Goal: Transaction & Acquisition: Purchase product/service

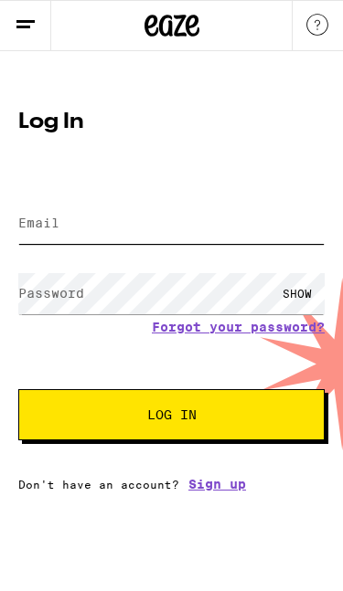
click at [134, 223] on input "Email" at bounding box center [171, 223] width 306 height 41
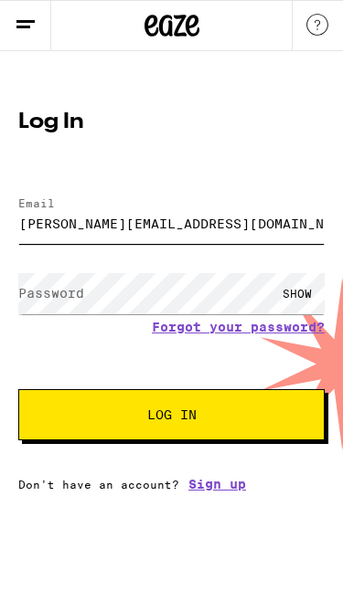
type input "[PERSON_NAME][EMAIL_ADDRESS][DOMAIN_NAME]"
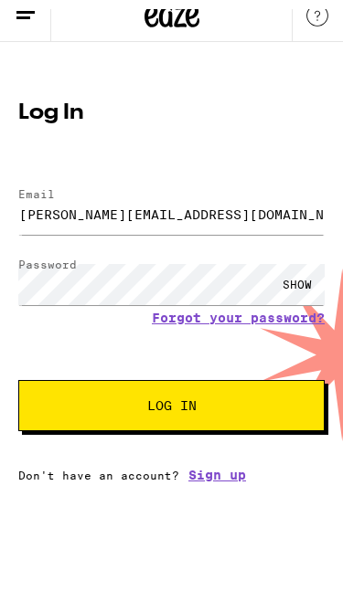
click at [232, 413] on button "Log In" at bounding box center [171, 414] width 306 height 51
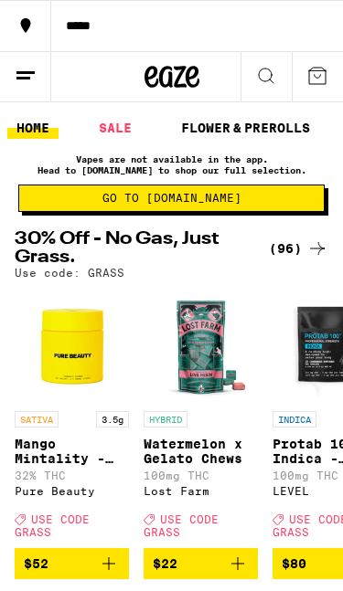
click at [33, 83] on icon at bounding box center [26, 76] width 22 height 22
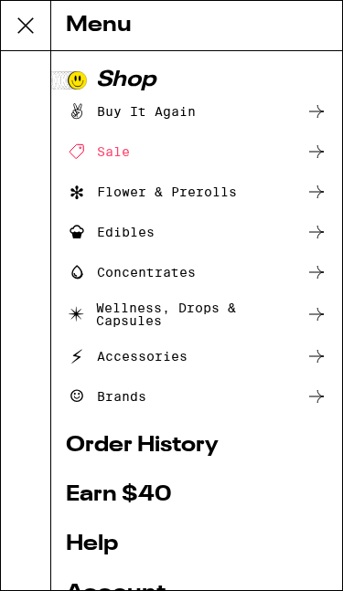
click at [189, 108] on div "Buy It Again" at bounding box center [131, 112] width 130 height 22
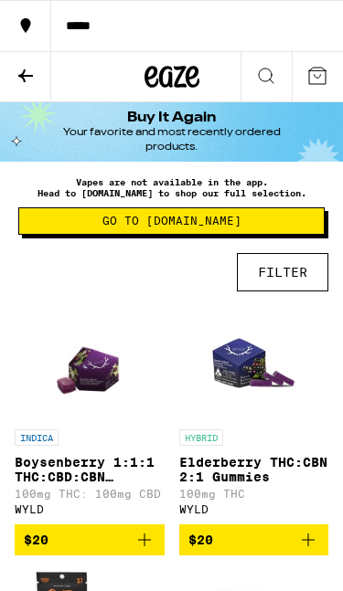
click at [141, 551] on icon "Add to bag" at bounding box center [144, 540] width 22 height 22
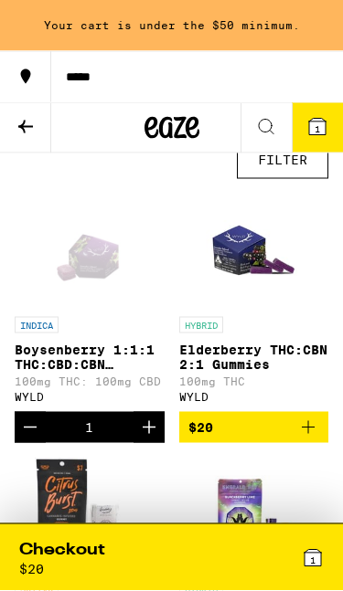
click at [145, 439] on icon "Increment" at bounding box center [149, 428] width 22 height 22
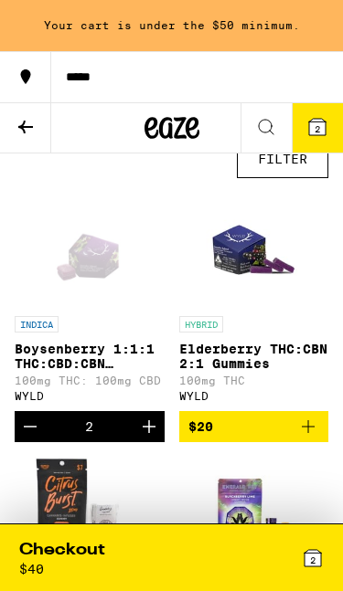
click at [154, 438] on icon "Increment" at bounding box center [149, 427] width 22 height 22
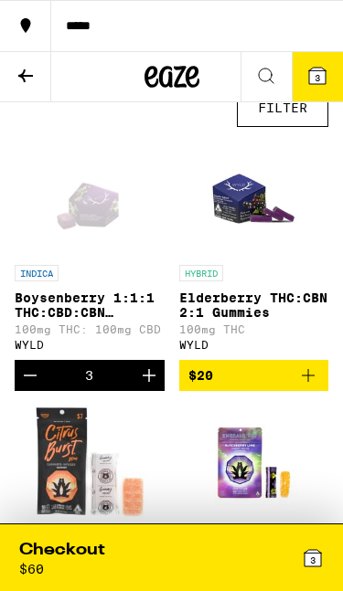
click at [270, 557] on div "3" at bounding box center [248, 557] width 153 height 37
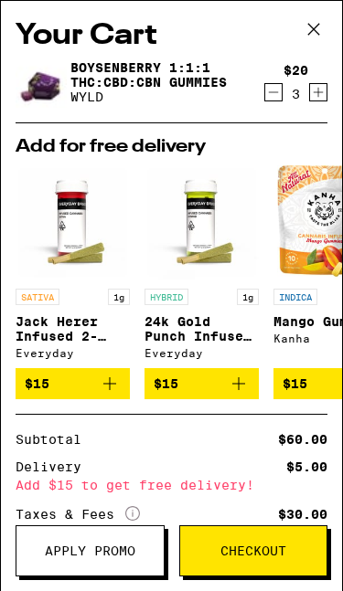
click at [257, 548] on span "Checkout" at bounding box center [253, 551] width 66 height 13
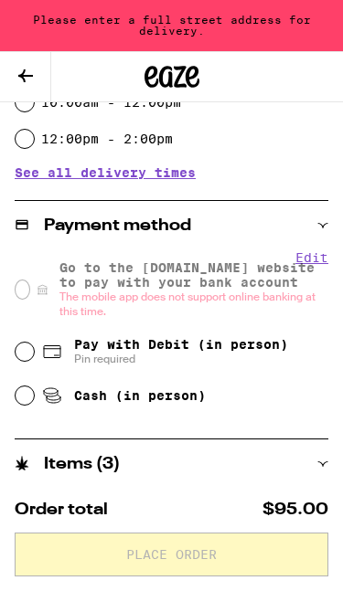
scroll to position [624, 0]
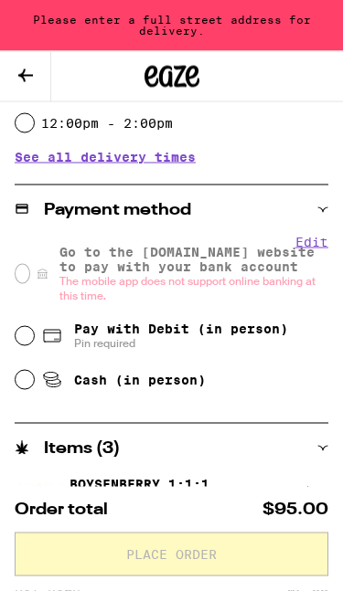
click at [189, 383] on span "Cash (in person)" at bounding box center [140, 380] width 132 height 15
click at [34, 383] on input "Cash (in person)" at bounding box center [25, 380] width 18 height 18
radio input "true"
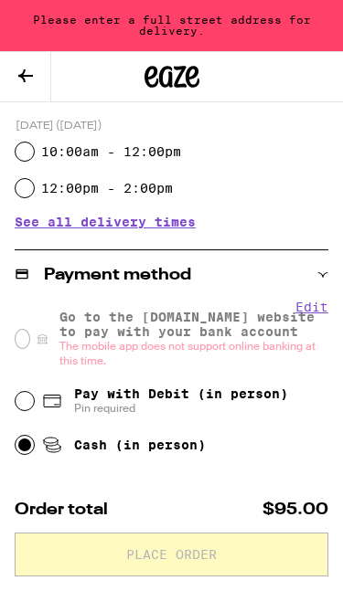
scroll to position [592, 0]
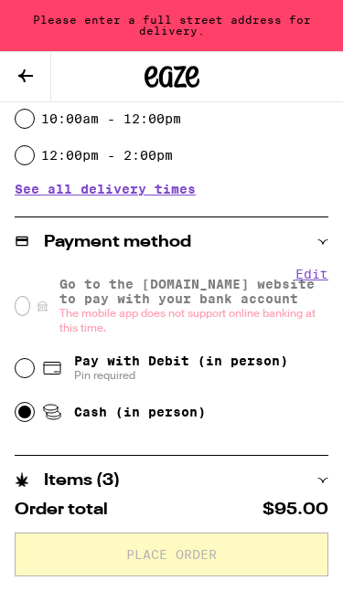
click at [322, 242] on icon at bounding box center [323, 242] width 10 height 5
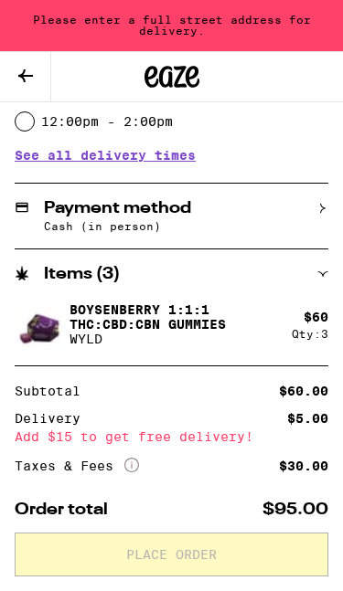
scroll to position [627, 0]
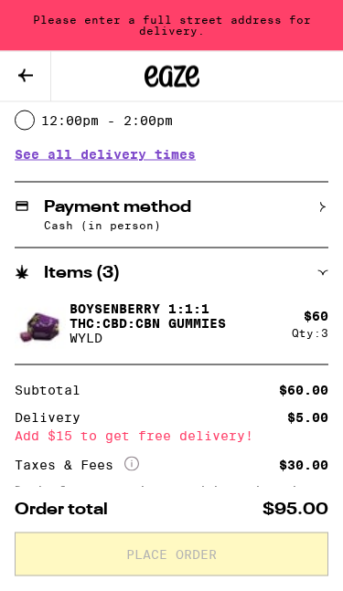
click at [322, 274] on icon at bounding box center [323, 273] width 10 height 5
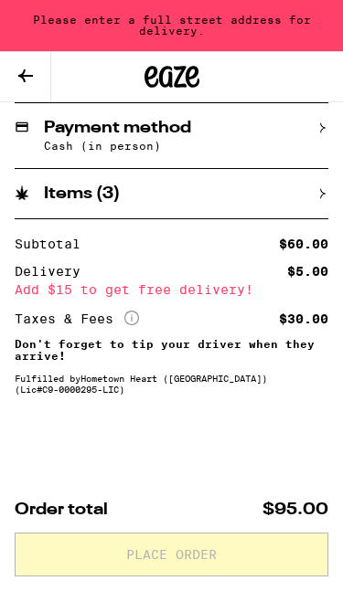
scroll to position [722, 0]
click at [43, 83] on button at bounding box center [25, 77] width 51 height 50
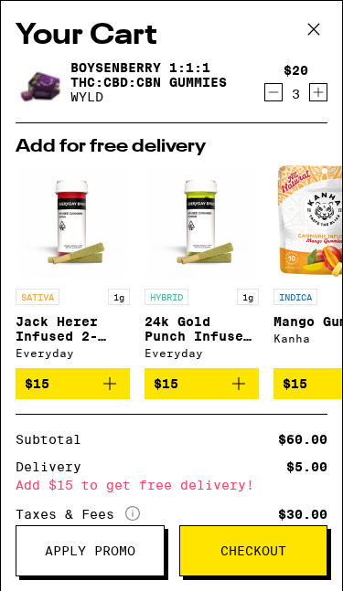
click at [323, 103] on icon "Increment" at bounding box center [318, 92] width 16 height 22
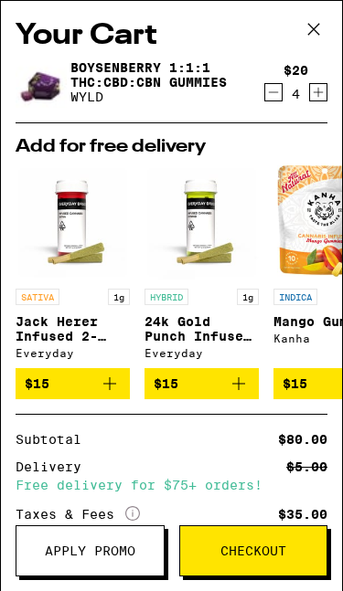
click at [271, 98] on icon "Decrement" at bounding box center [273, 92] width 16 height 22
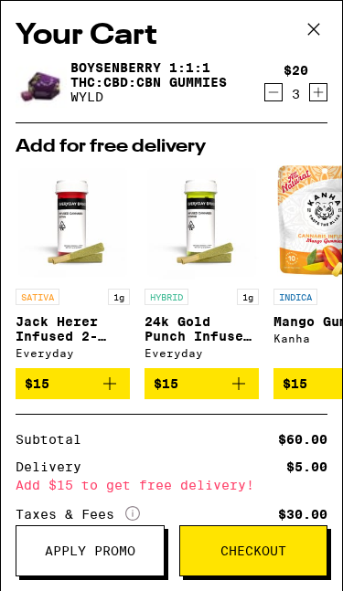
click at [275, 559] on button "Checkout" at bounding box center [253, 550] width 149 height 51
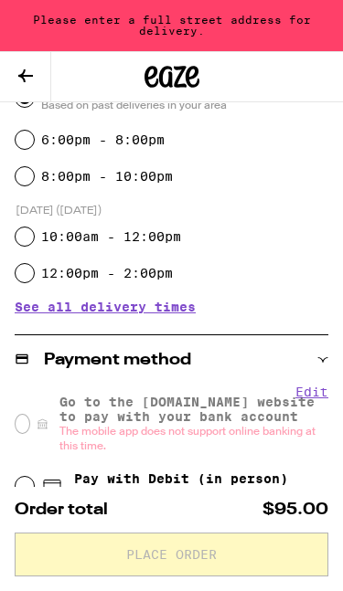
scroll to position [397, 0]
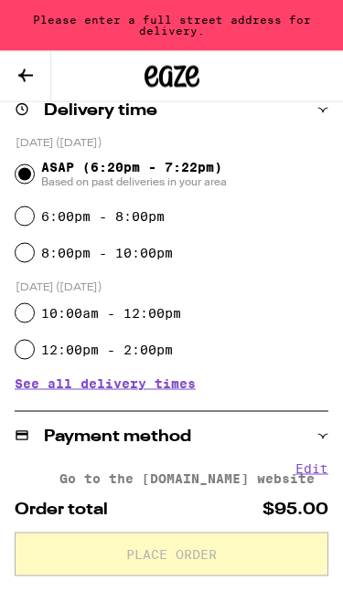
click at [300, 399] on div "[DATE] ([DATE]) ASAP (6:20pm - 7:22pm) Based on past deliveries in your area 6:…" at bounding box center [171, 273] width 313 height 276
click at [24, 220] on input "6:00pm - 8:00pm" at bounding box center [25, 216] width 18 height 18
radio input "true"
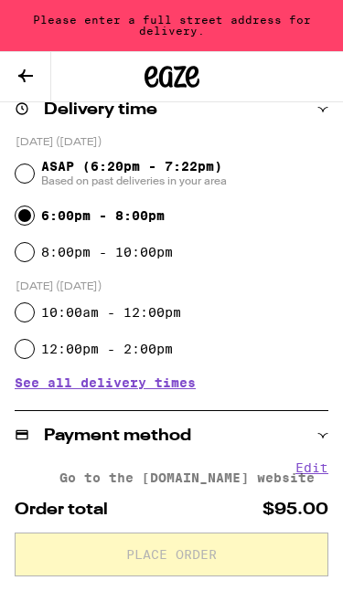
click at [37, 170] on div "ASAP (6:20pm - 7:22pm) Based on past deliveries in your area" at bounding box center [172, 174] width 312 height 48
click at [47, 181] on span "Based on past deliveries in your area" at bounding box center [133, 181] width 185 height 15
click at [34, 181] on input "ASAP (6:20pm - 7:22pm) Based on past deliveries in your area" at bounding box center [25, 173] width 18 height 18
radio input "true"
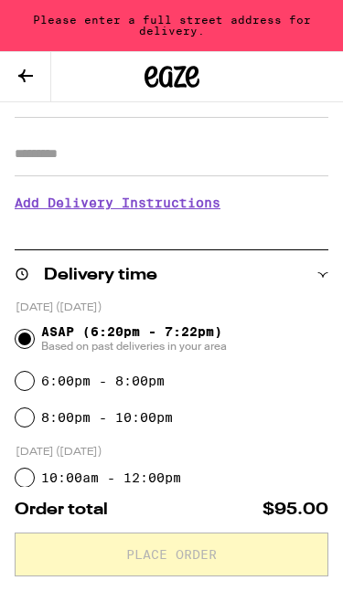
scroll to position [0, 0]
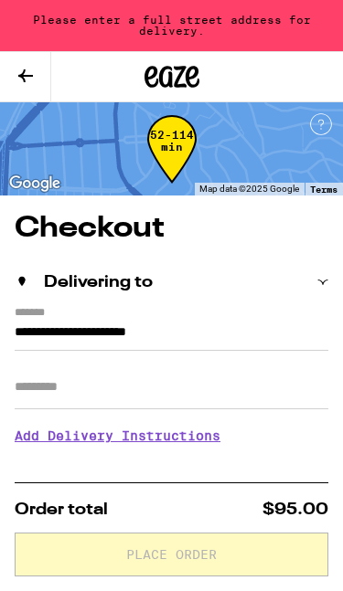
click at [328, 282] on icon at bounding box center [322, 282] width 11 height 11
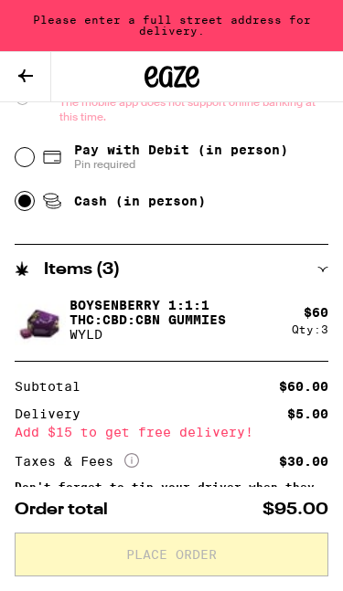
scroll to position [656, 0]
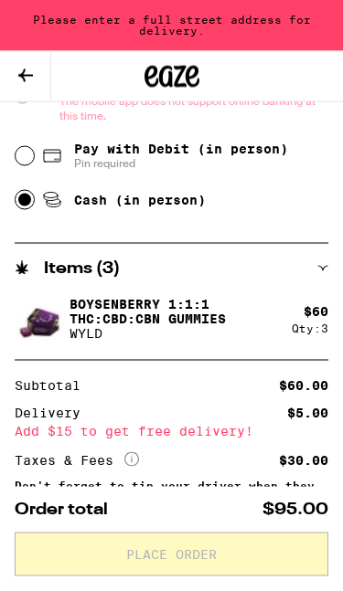
click at [241, 315] on p "Boysenberry 1:1:1 THC:CBD:CBN Gummies" at bounding box center [172, 311] width 207 height 29
click at [310, 323] on div "Qty: 3" at bounding box center [309, 329] width 37 height 12
click at [145, 304] on p "Boysenberry 1:1:1 THC:CBD:CBN Gummies" at bounding box center [172, 311] width 207 height 29
click at [32, 86] on button at bounding box center [25, 77] width 51 height 50
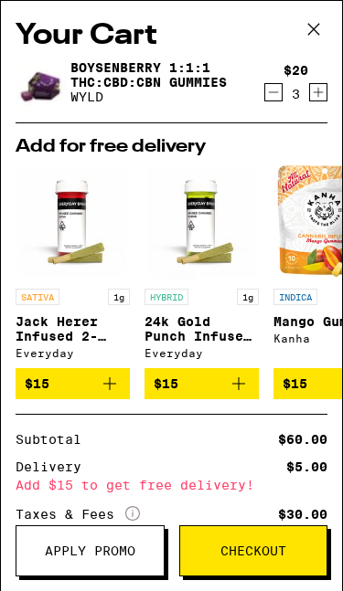
click at [322, 103] on icon "Increment" at bounding box center [318, 92] width 16 height 22
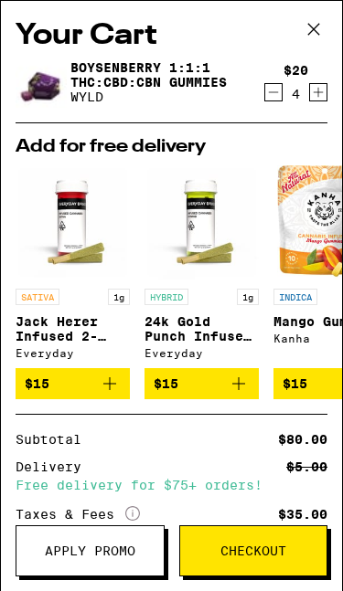
click at [282, 563] on button "Checkout" at bounding box center [253, 550] width 149 height 51
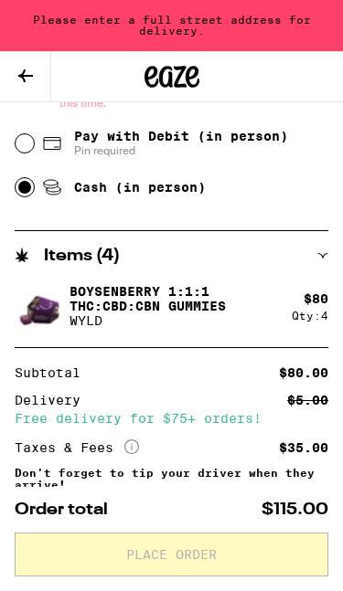
scroll to position [816, 0]
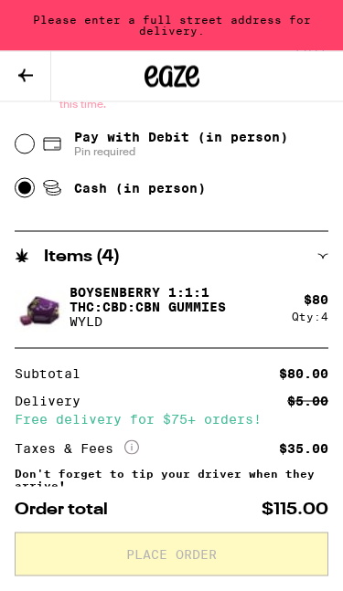
click at [311, 305] on div "$ 80" at bounding box center [315, 299] width 25 height 15
click at [327, 243] on div "Items ( 4 )" at bounding box center [171, 256] width 313 height 49
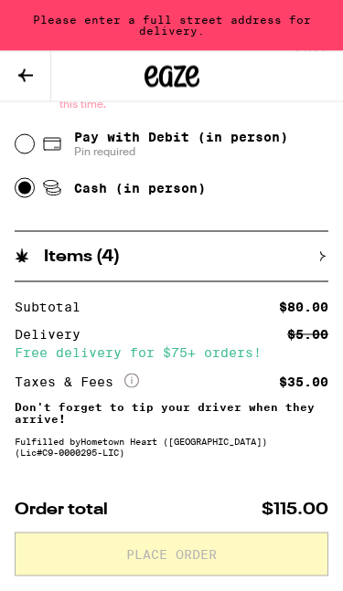
scroll to position [817, 0]
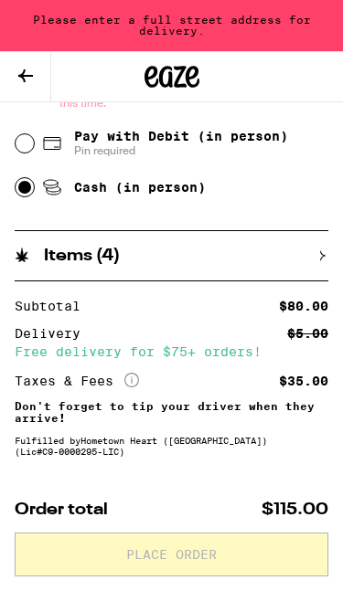
click at [22, 81] on icon at bounding box center [26, 76] width 22 height 22
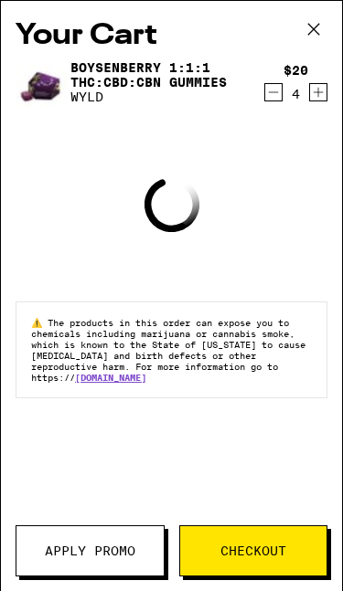
click at [268, 102] on icon "Decrement" at bounding box center [273, 92] width 16 height 22
click at [282, 547] on span "Checkout" at bounding box center [253, 551] width 66 height 13
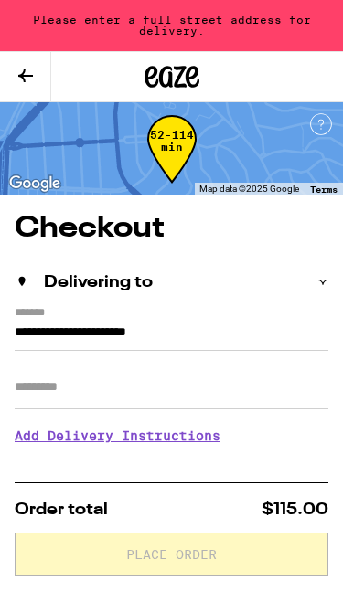
click at [26, 78] on icon at bounding box center [26, 76] width 22 height 22
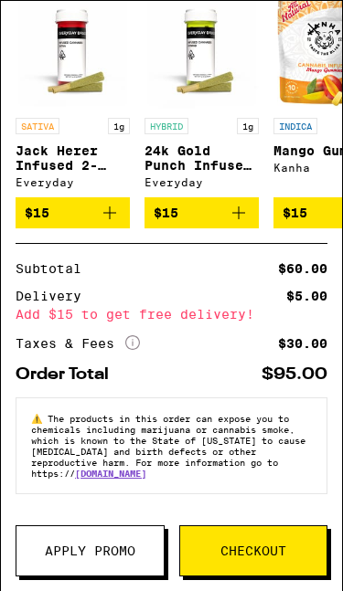
scroll to position [196, 0]
click at [269, 557] on span "Checkout" at bounding box center [253, 551] width 66 height 13
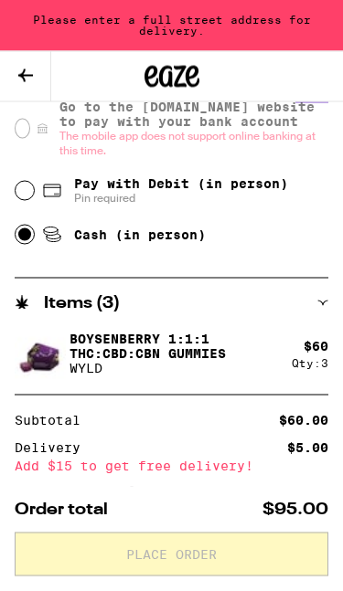
scroll to position [959, 0]
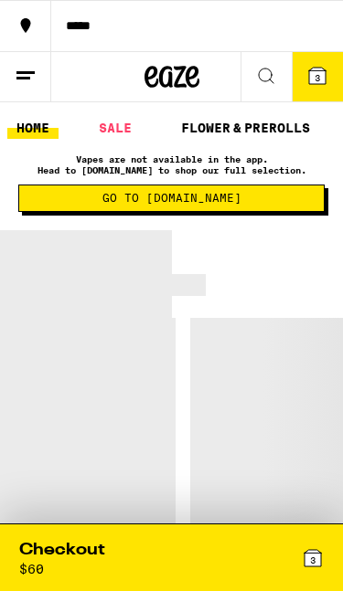
click at [32, 65] on icon at bounding box center [26, 76] width 22 height 22
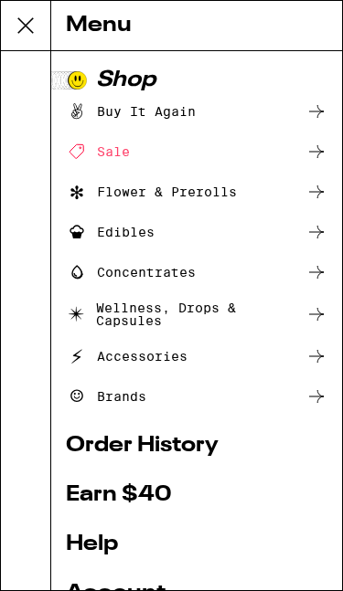
click at [176, 110] on div "Buy It Again" at bounding box center [131, 112] width 130 height 22
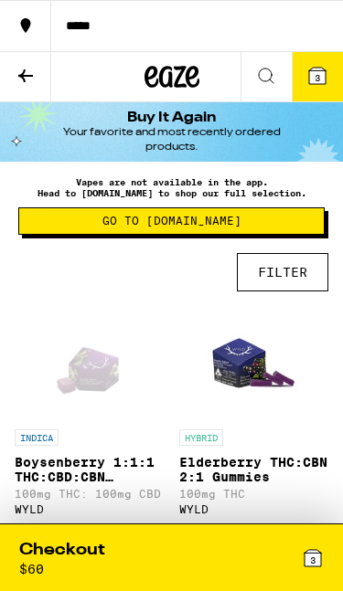
click at [318, 79] on span "3" at bounding box center [316, 77] width 5 height 11
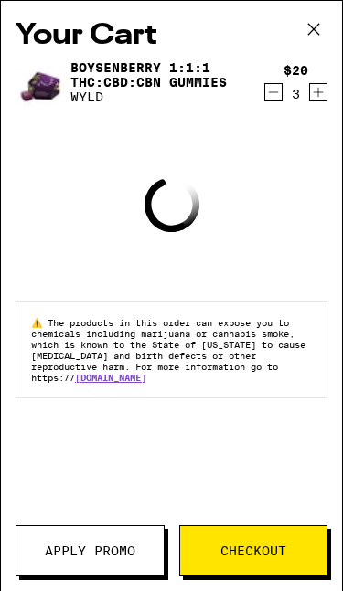
click at [255, 556] on span "Checkout" at bounding box center [253, 551] width 66 height 13
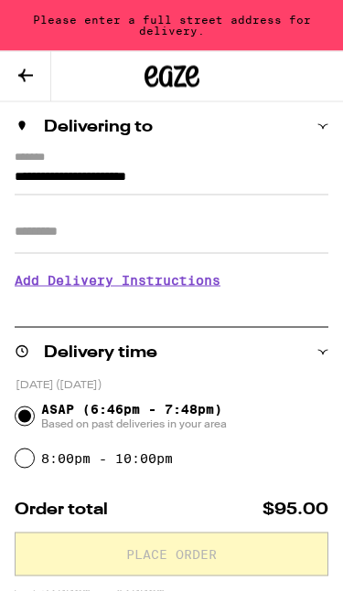
scroll to position [156, 0]
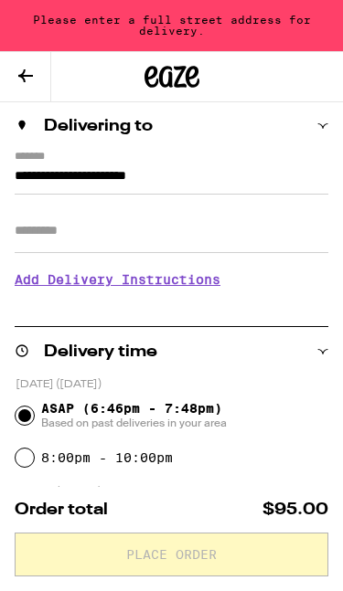
click at [302, 165] on input "**********" at bounding box center [171, 179] width 313 height 29
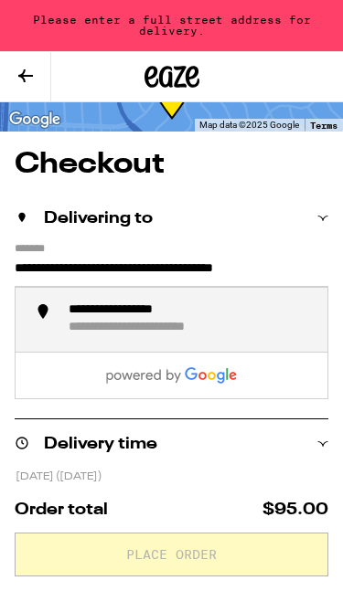
click at [212, 330] on div "**********" at bounding box center [172, 328] width 207 height 17
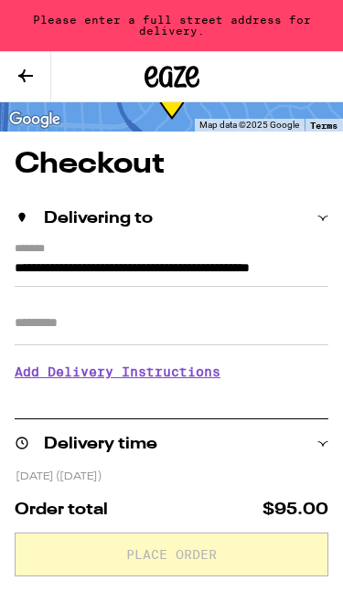
type input "**********"
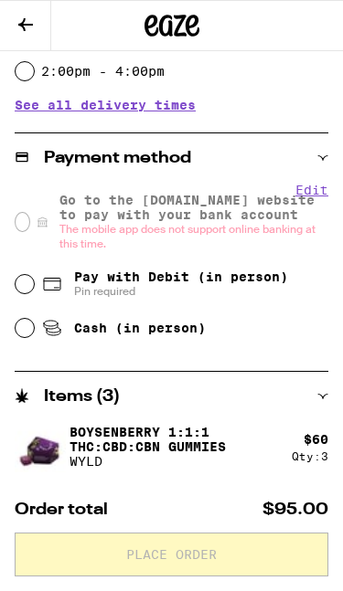
scroll to position [630, 0]
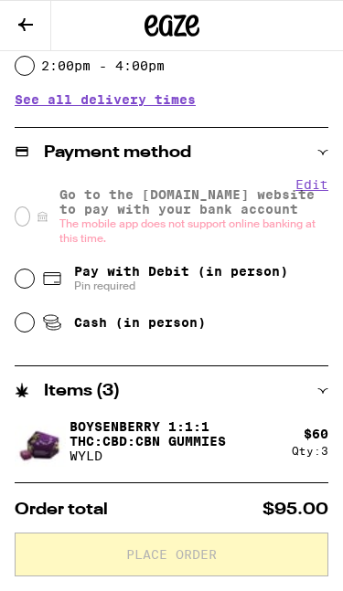
click at [26, 332] on input "Cash (in person)" at bounding box center [25, 322] width 18 height 18
radio input "true"
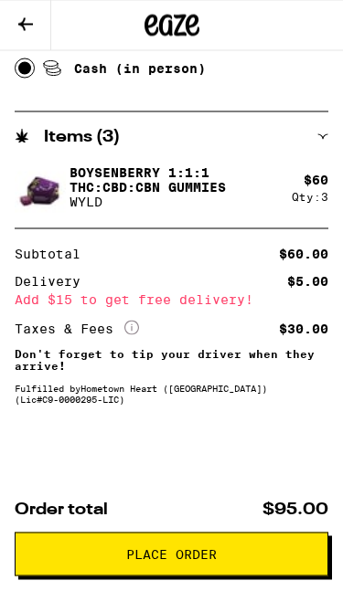
scroll to position [907, 0]
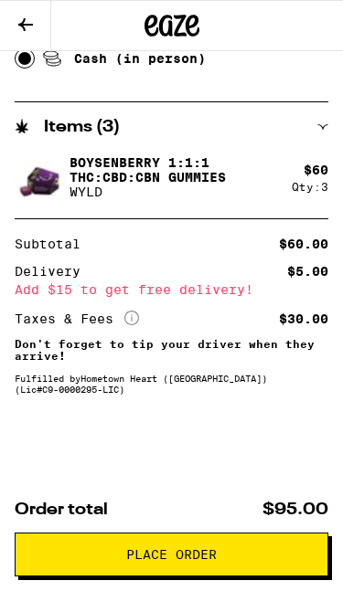
click at [207, 564] on button "Place Order" at bounding box center [171, 555] width 313 height 44
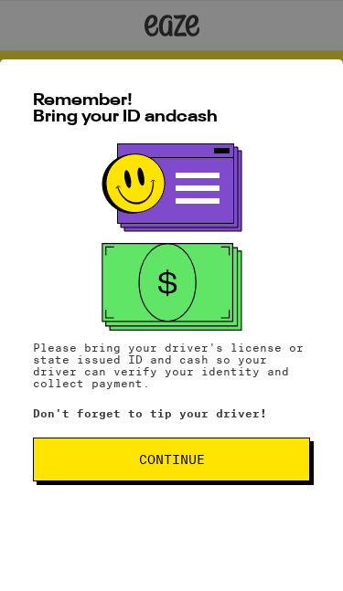
click at [223, 457] on span "Continue" at bounding box center [171, 459] width 246 height 13
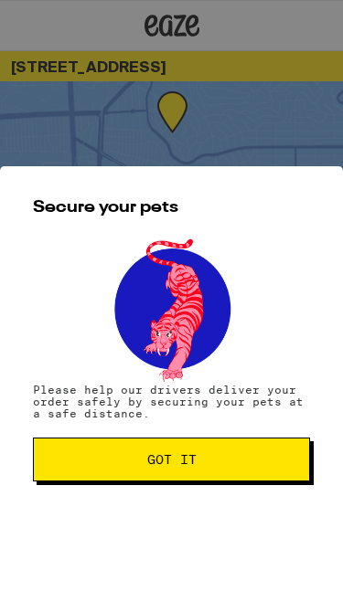
click at [232, 462] on span "Got it" at bounding box center [171, 459] width 246 height 13
